Goal: Information Seeking & Learning: Check status

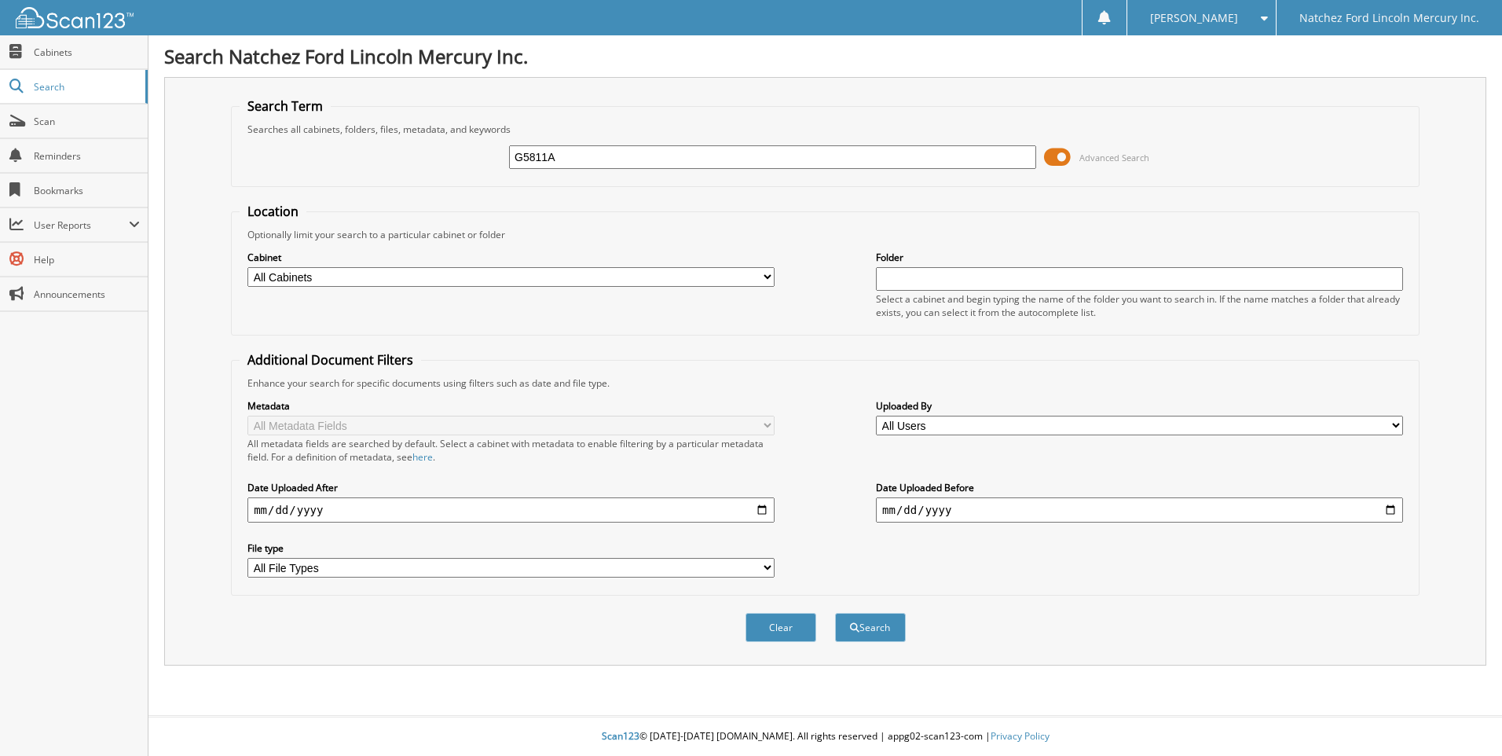
type input "G5811A"
click at [835, 613] on button "Search" at bounding box center [870, 627] width 71 height 29
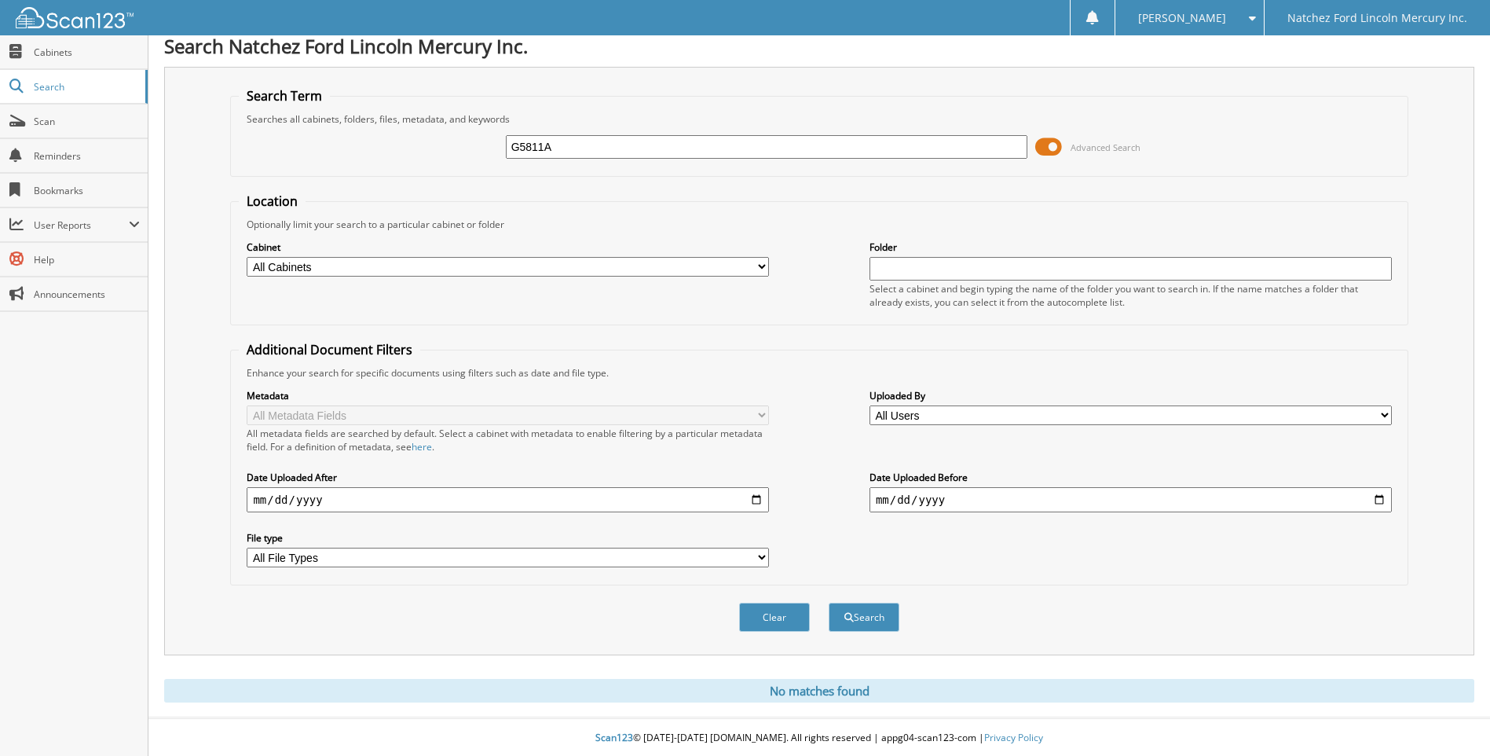
scroll to position [13, 0]
click at [1195, 584] on div "Clear Search" at bounding box center [818, 616] width 1177 height 64
click at [637, 144] on input "G5811A" at bounding box center [767, 146] width 522 height 24
click at [863, 619] on button "Search" at bounding box center [864, 615] width 71 height 29
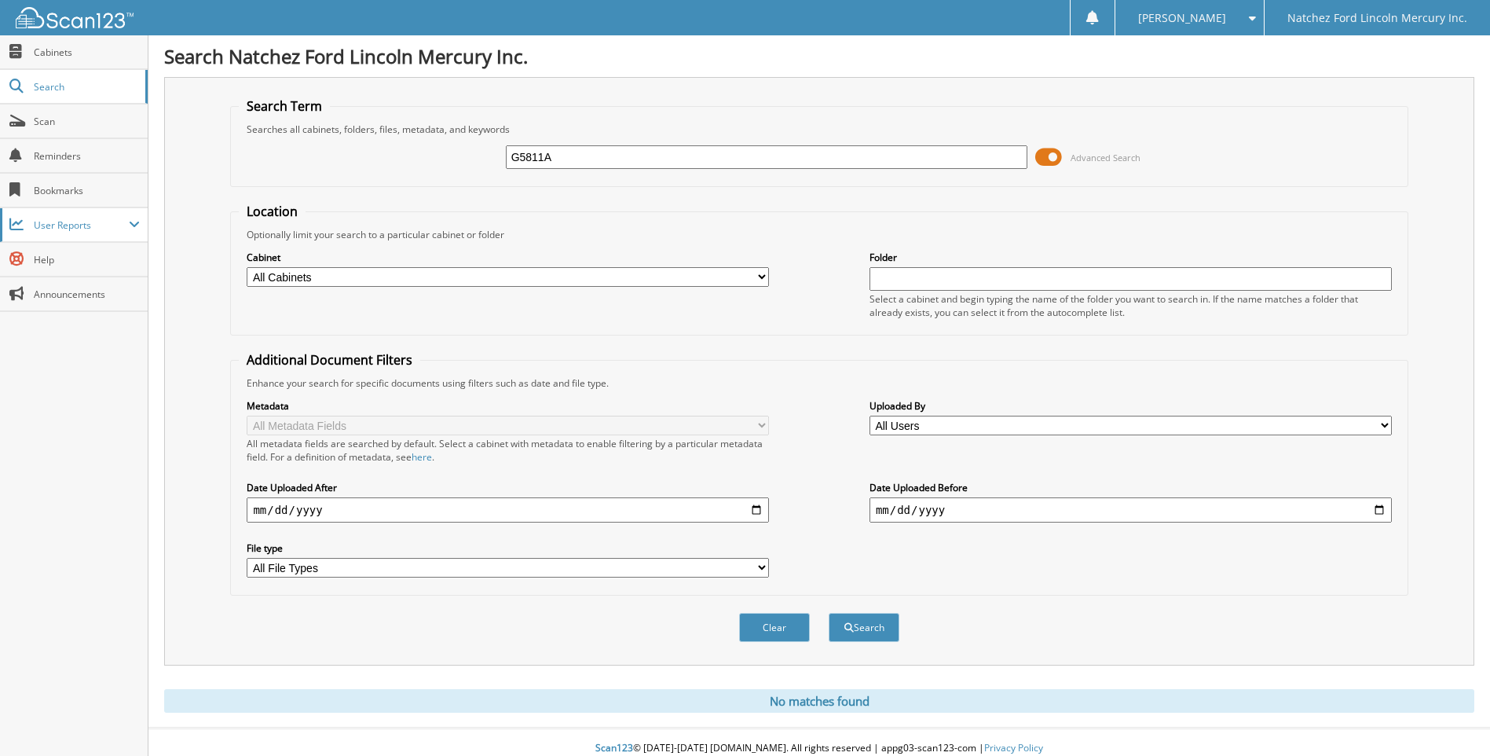
click at [74, 221] on span "User Reports" at bounding box center [81, 224] width 95 height 13
click at [83, 264] on span "My Recent Activity" at bounding box center [81, 259] width 115 height 14
